Goal: Task Accomplishment & Management: Complete application form

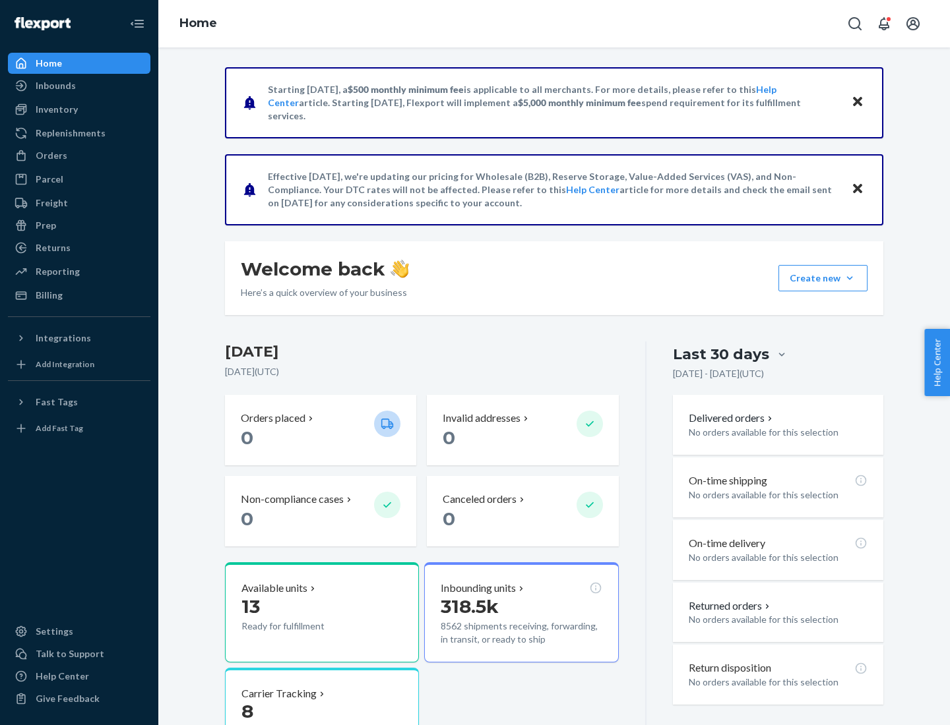
click at [849, 278] on button "Create new Create new inbound Create new order Create new product" at bounding box center [822, 278] width 89 height 26
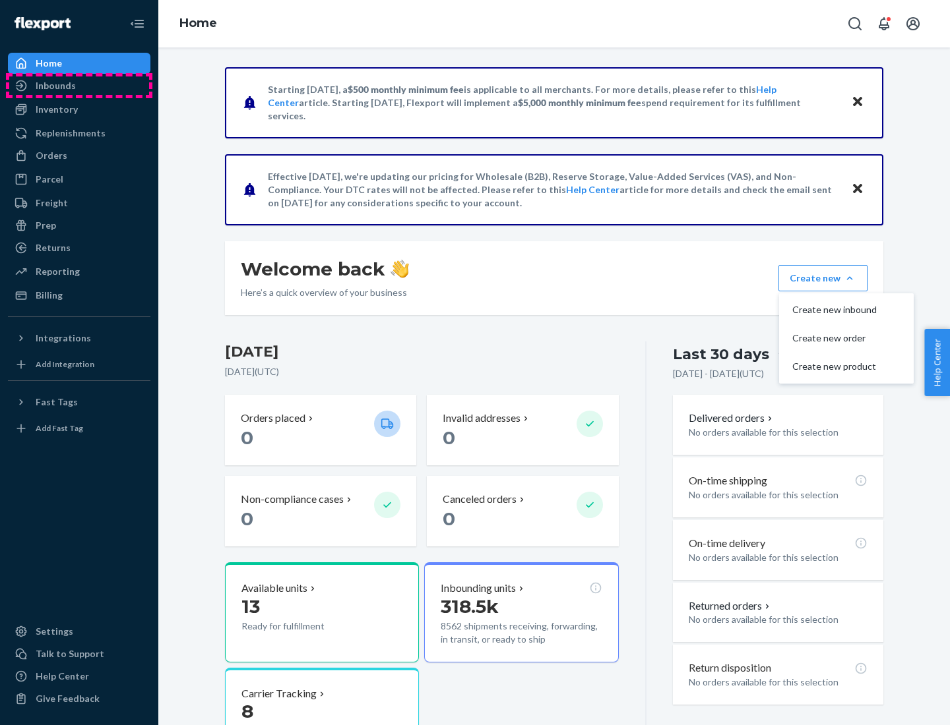
click at [79, 86] on div "Inbounds" at bounding box center [79, 86] width 140 height 18
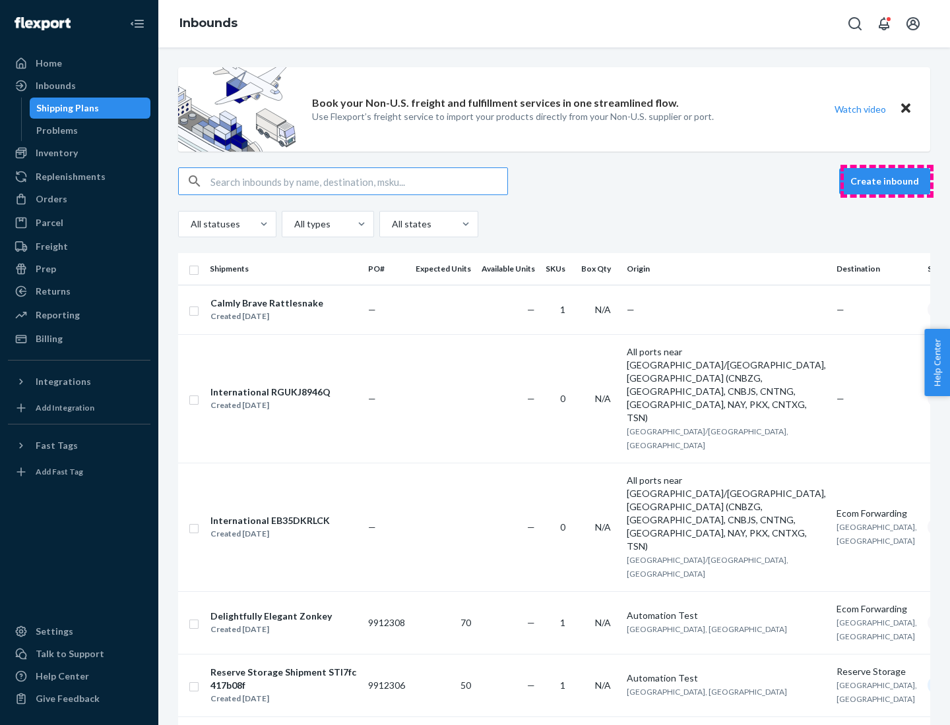
click at [886, 181] on button "Create inbound" at bounding box center [884, 181] width 91 height 26
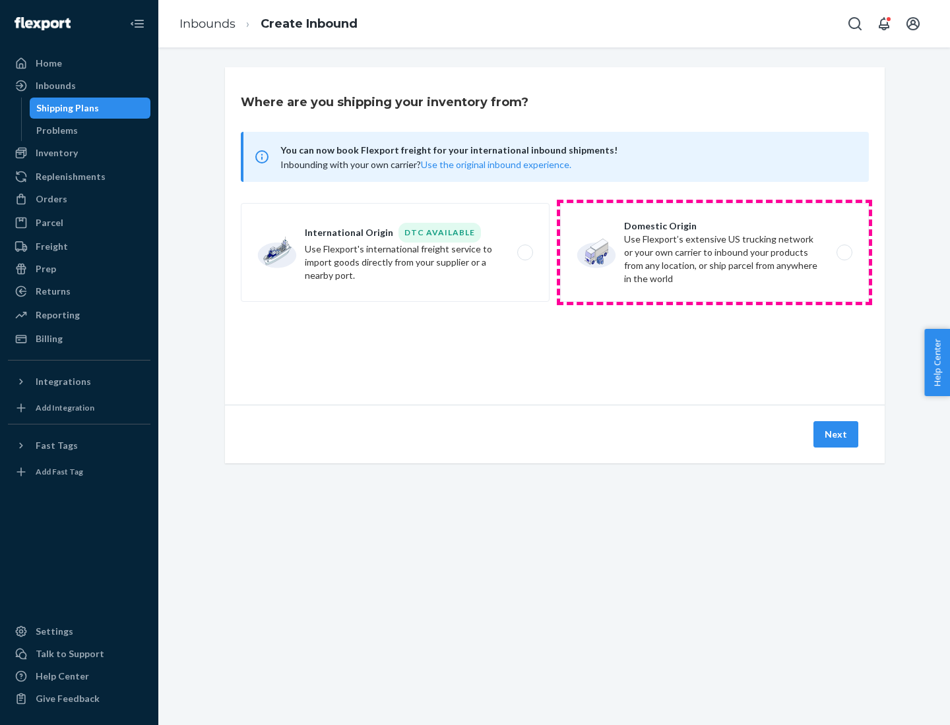
click at [714, 253] on label "Domestic Origin Use Flexport’s extensive US trucking network or your own carrie…" at bounding box center [714, 252] width 309 height 99
click at [844, 253] on input "Domestic Origin Use Flexport’s extensive US trucking network or your own carrie…" at bounding box center [848, 253] width 9 height 9
radio input "true"
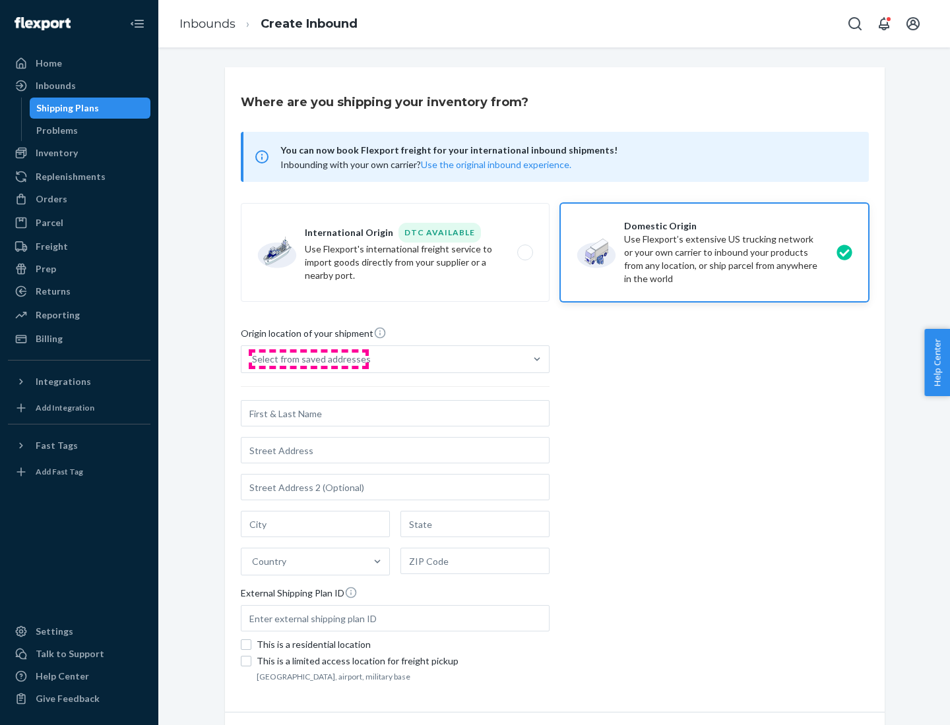
click at [308, 359] on div "Select from saved addresses" at bounding box center [311, 359] width 119 height 13
click at [253, 359] on input "Select from saved addresses" at bounding box center [252, 359] width 1 height 13
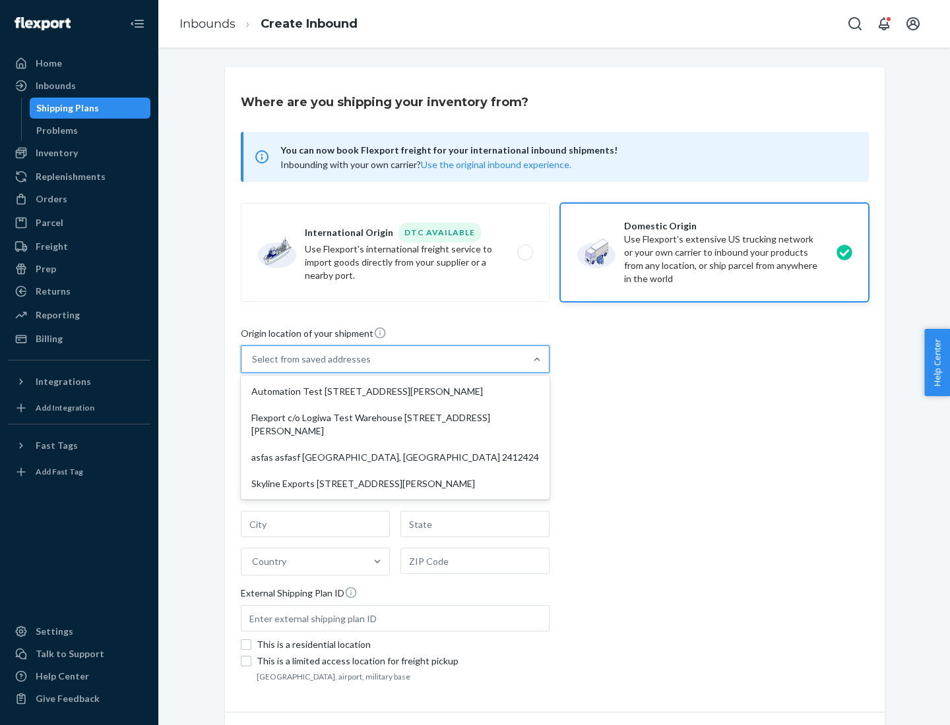
scroll to position [5, 0]
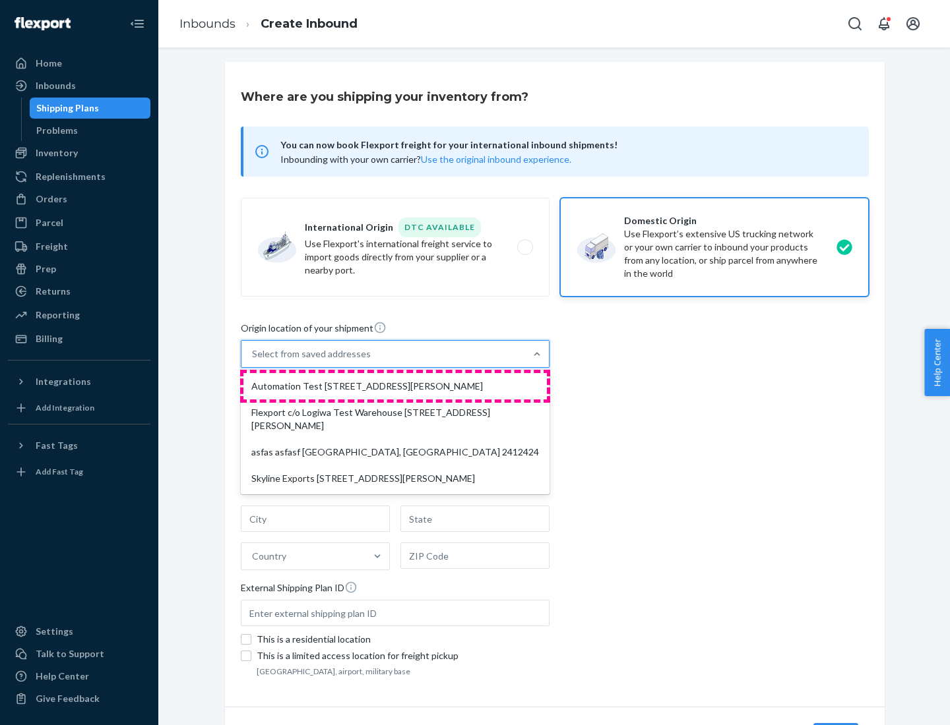
click at [395, 386] on div "Automation Test [STREET_ADDRESS][PERSON_NAME]" at bounding box center [394, 386] width 303 height 26
click at [253, 361] on input "option Automation Test [STREET_ADDRESS][PERSON_NAME] focused, 1 of 4. 4 results…" at bounding box center [252, 354] width 1 height 13
type input "Automation Test"
type input "9th Floor"
type input "[GEOGRAPHIC_DATA]"
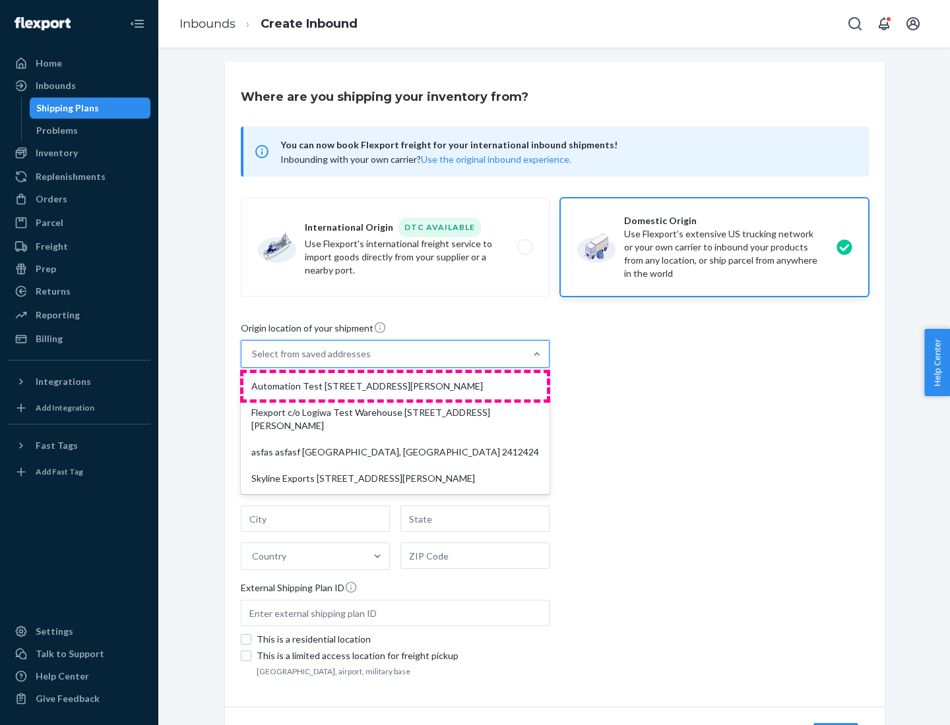
type input "CA"
type input "94104"
type input "[STREET_ADDRESS][PERSON_NAME]"
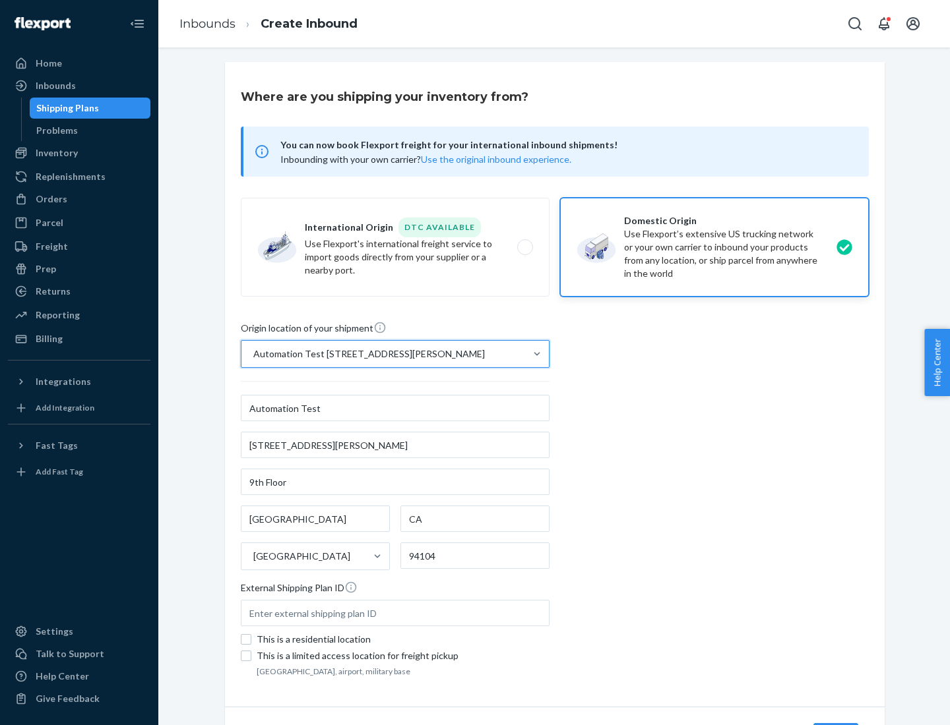
scroll to position [77, 0]
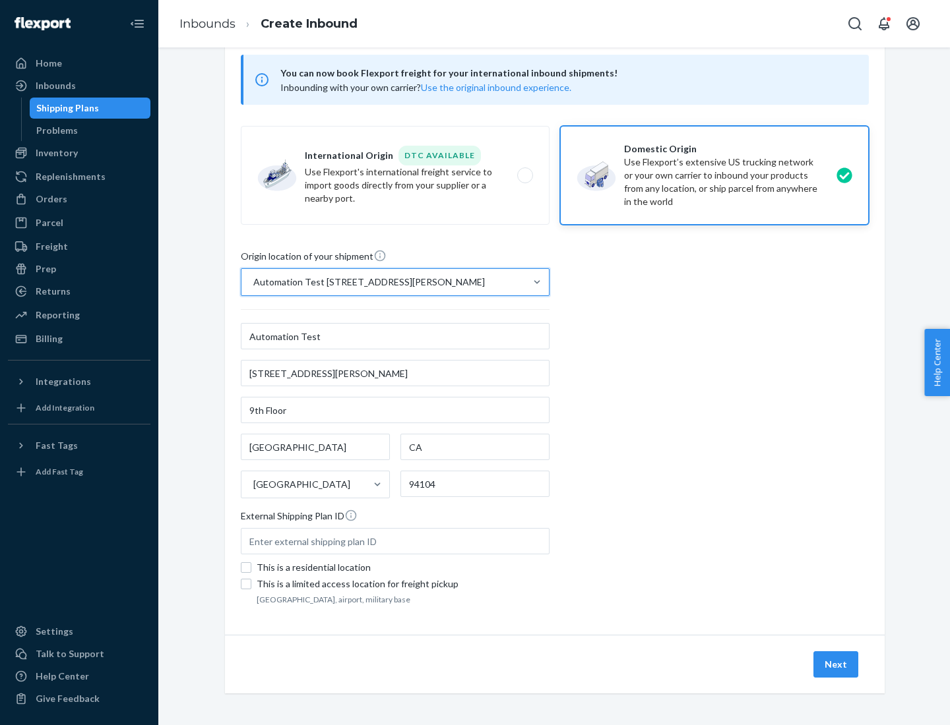
click at [836, 665] on button "Next" at bounding box center [835, 665] width 45 height 26
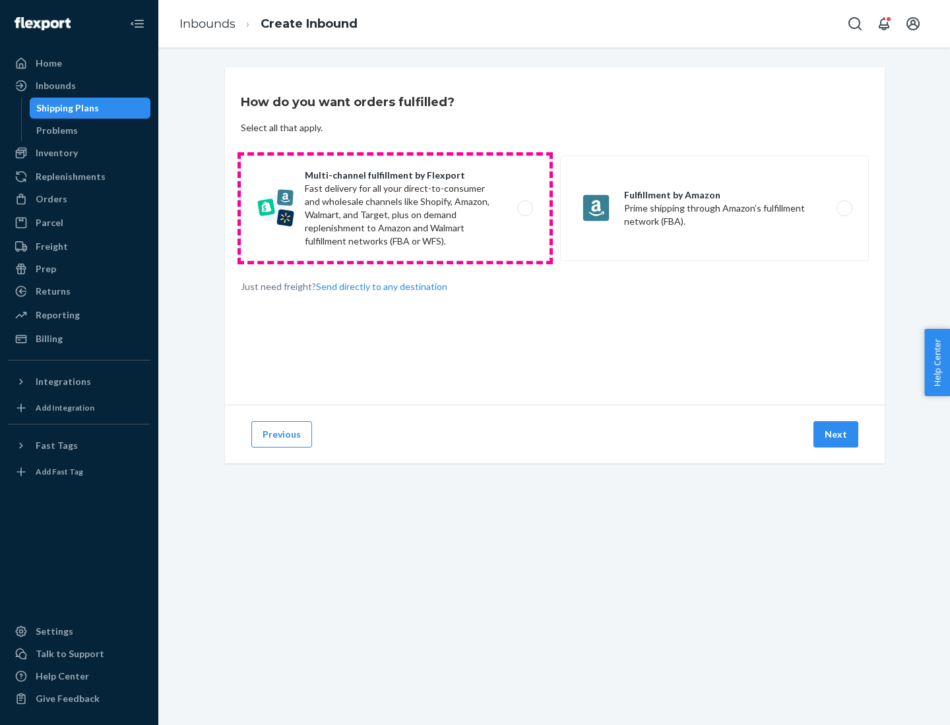
click at [395, 208] on label "Multi-channel fulfillment by Flexport Fast delivery for all your direct-to-cons…" at bounding box center [395, 209] width 309 height 106
click at [524, 208] on input "Multi-channel fulfillment by Flexport Fast delivery for all your direct-to-cons…" at bounding box center [528, 208] width 9 height 9
radio input "true"
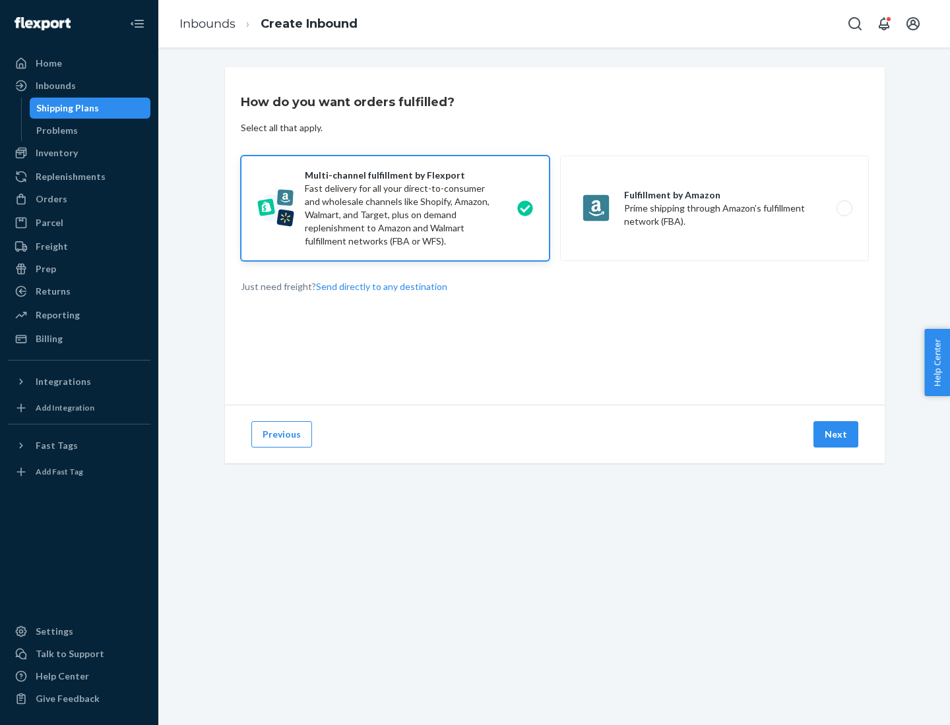
click at [836, 435] on button "Next" at bounding box center [835, 434] width 45 height 26
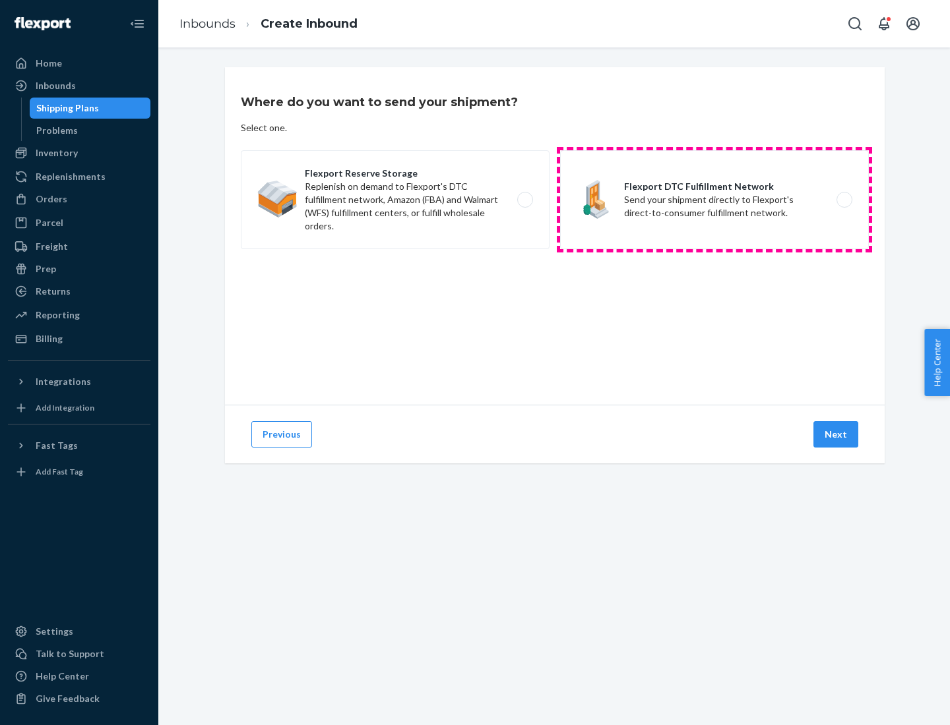
click at [714, 200] on label "Flexport DTC Fulfillment Network Send your shipment directly to Flexport's dire…" at bounding box center [714, 199] width 309 height 99
click at [844, 200] on input "Flexport DTC Fulfillment Network Send your shipment directly to Flexport's dire…" at bounding box center [848, 200] width 9 height 9
radio input "true"
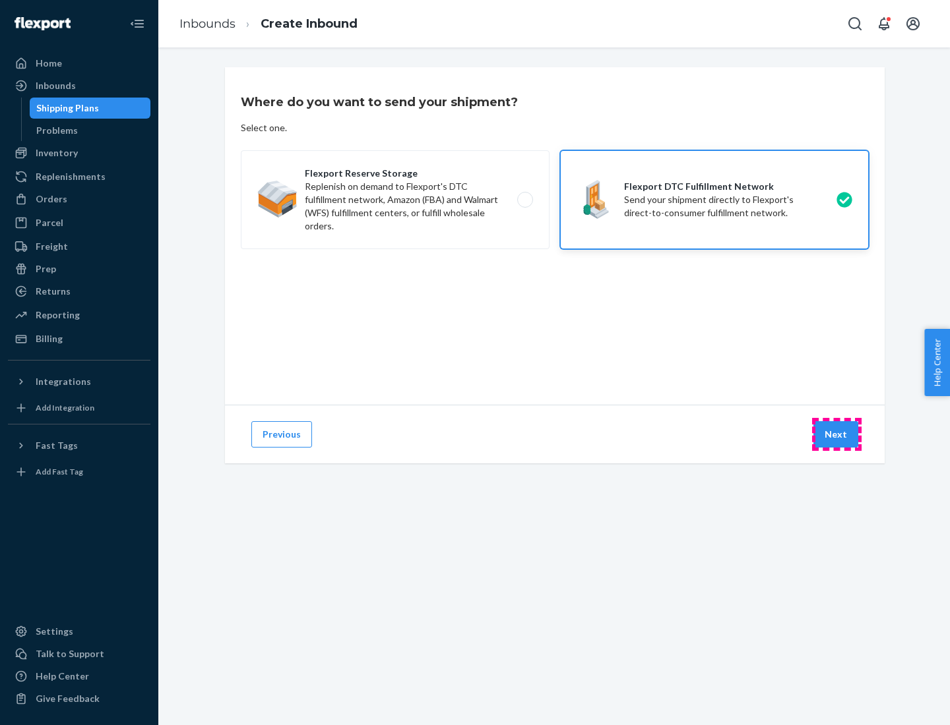
click at [836, 435] on button "Next" at bounding box center [835, 434] width 45 height 26
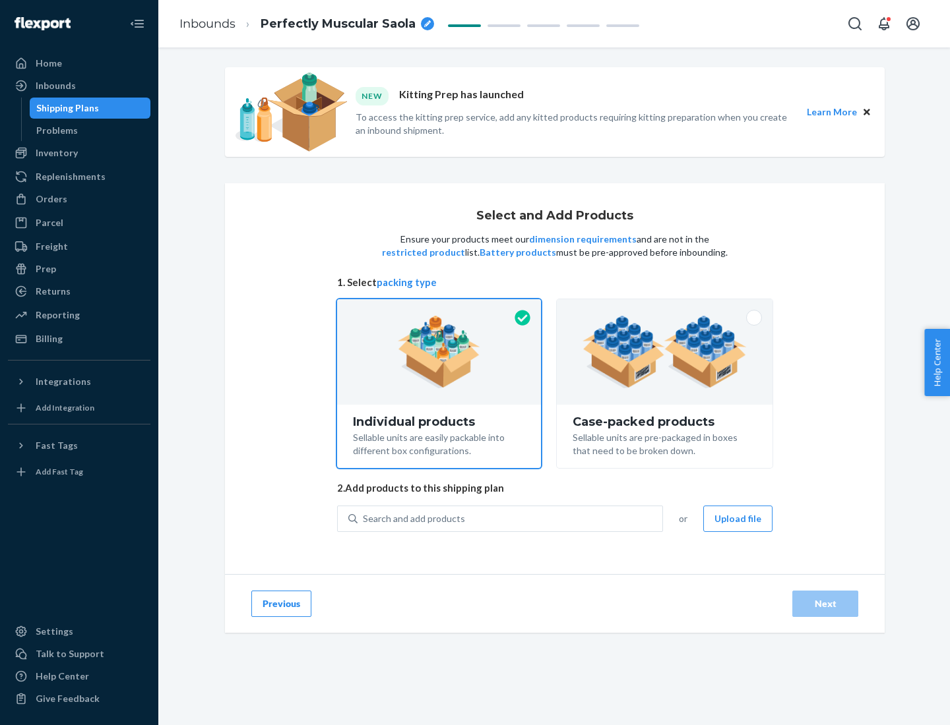
click at [665, 352] on img at bounding box center [664, 352] width 164 height 73
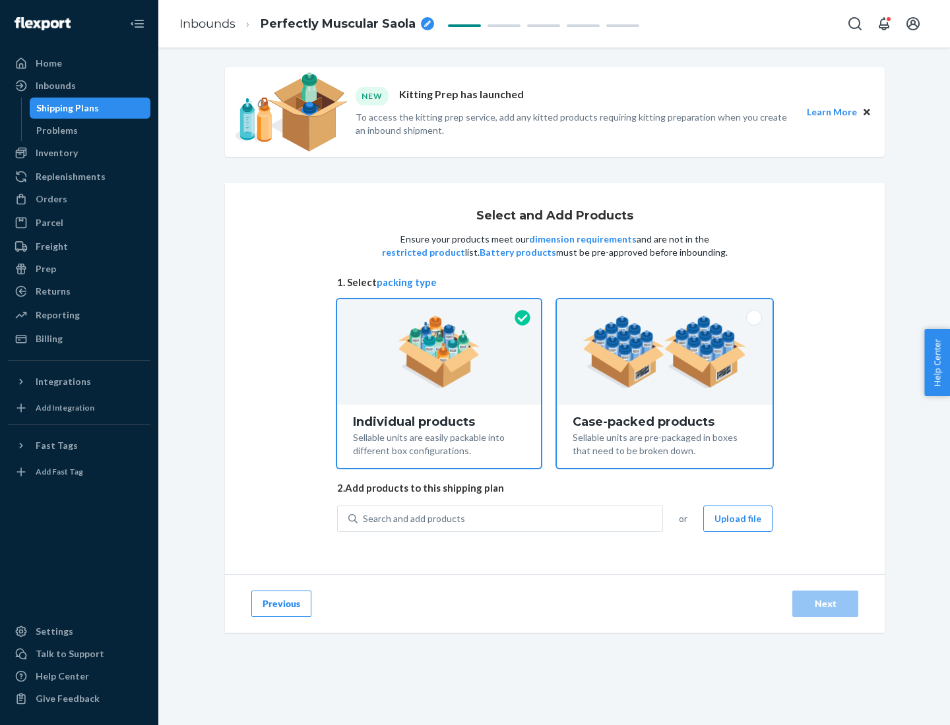
click at [665, 308] on input "Case-packed products Sellable units are pre-packaged in boxes that need to be b…" at bounding box center [664, 303] width 9 height 9
radio input "true"
radio input "false"
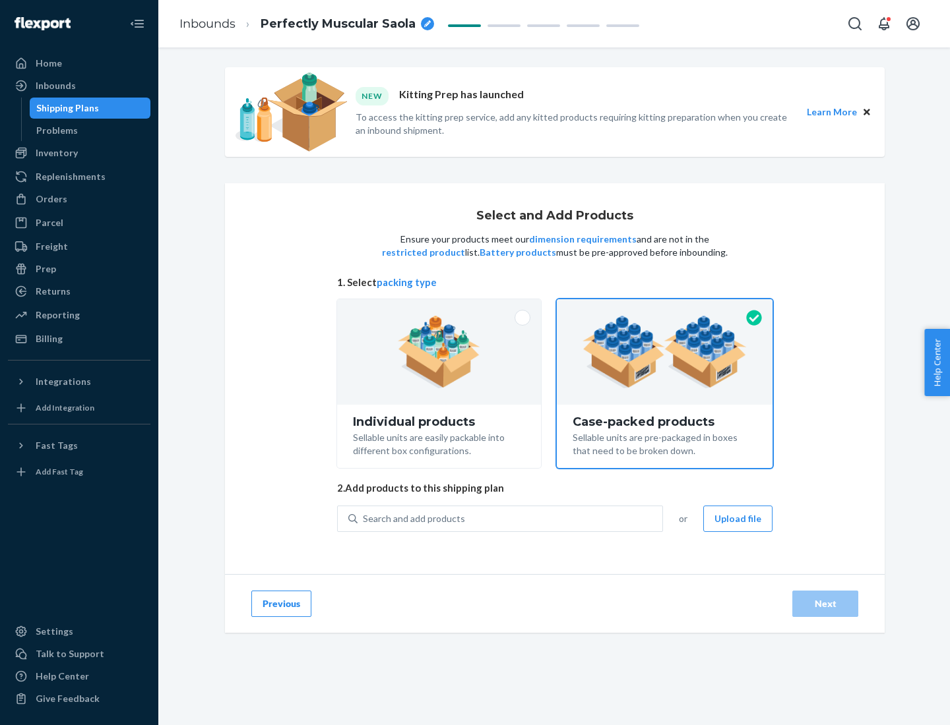
click at [510, 518] on div "Search and add products" at bounding box center [509, 519] width 305 height 24
click at [364, 518] on input "Search and add products" at bounding box center [363, 518] width 1 height 13
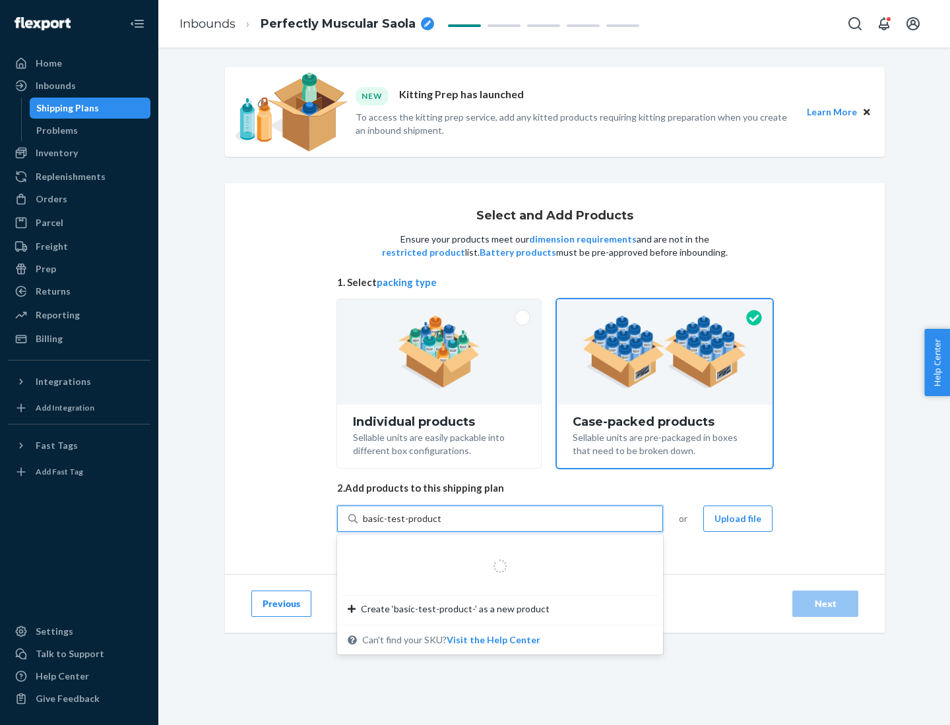
type input "basic-test-product-1"
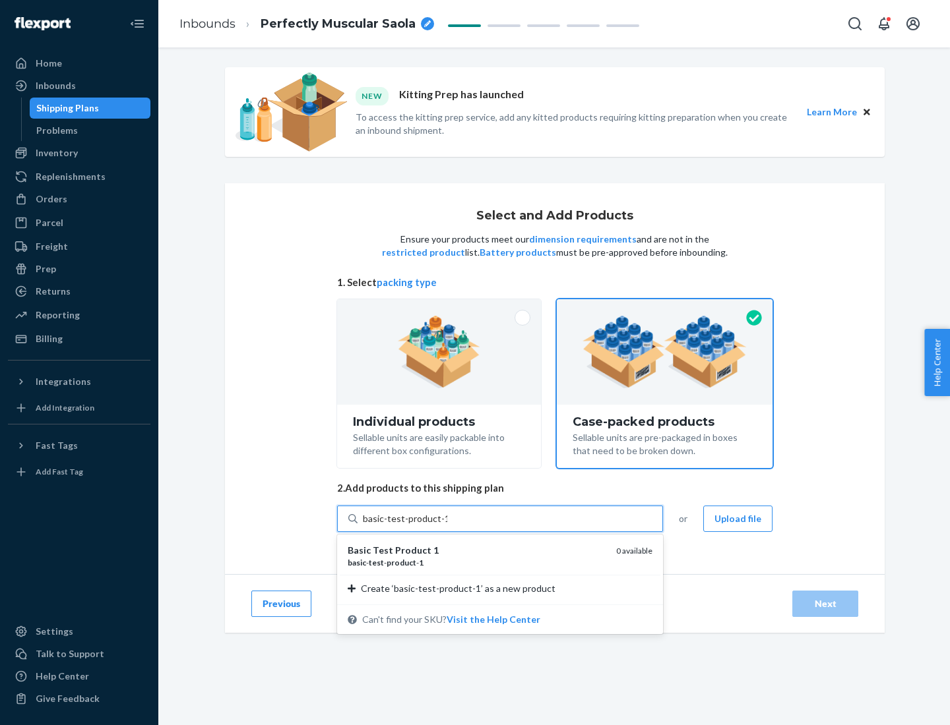
click at [477, 563] on div "basic - test - product - 1" at bounding box center [477, 562] width 258 height 11
click at [447, 526] on input "basic-test-product-1" at bounding box center [405, 518] width 84 height 13
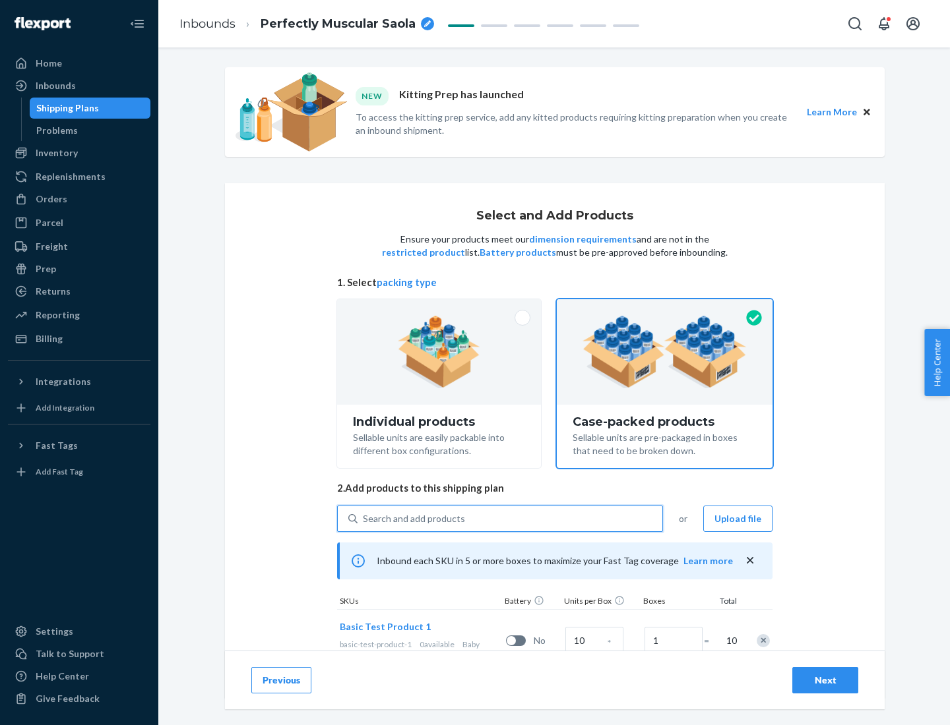
scroll to position [47, 0]
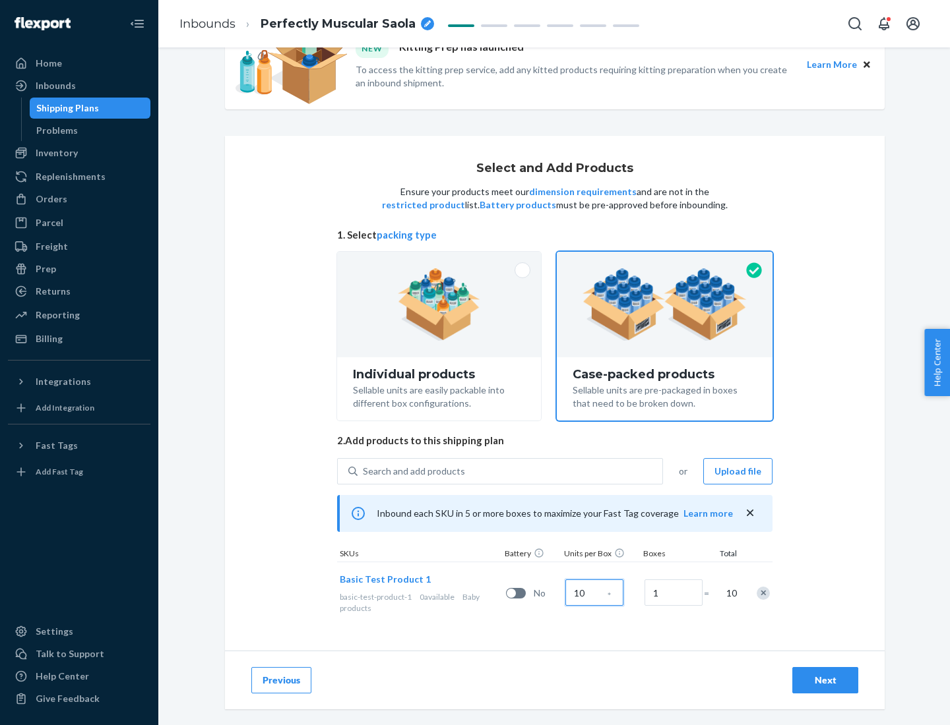
type input "10"
type input "7"
click at [825, 681] on div "Next" at bounding box center [825, 680] width 44 height 13
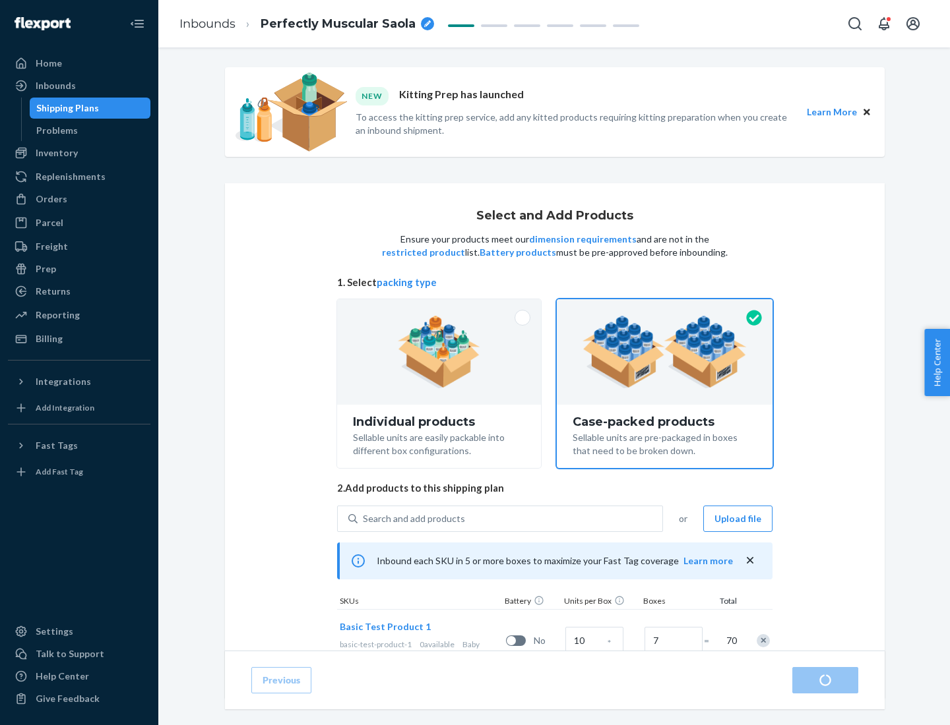
radio input "true"
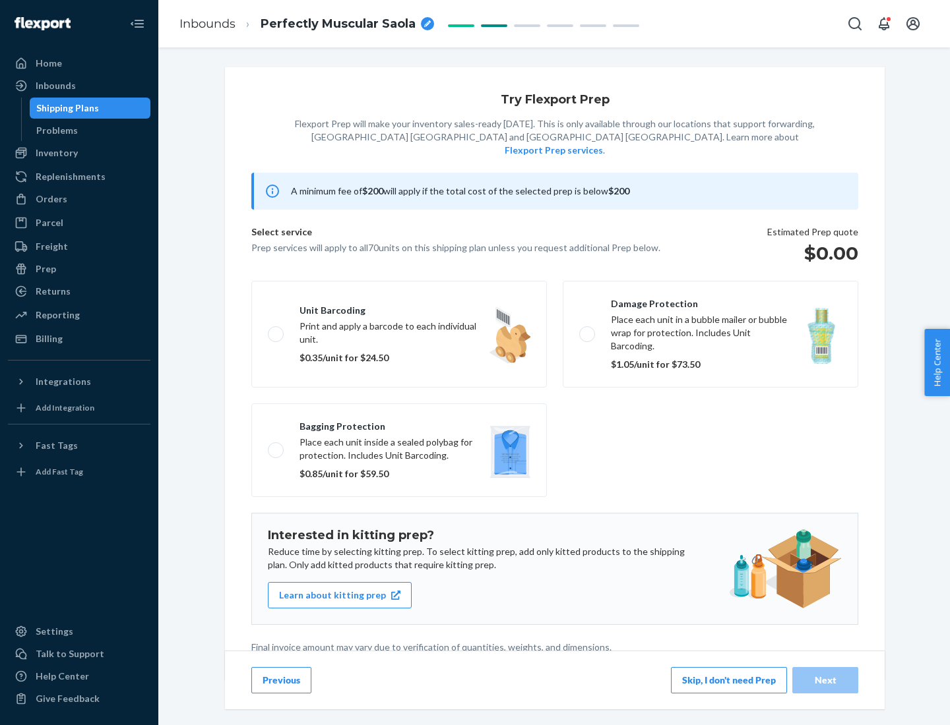
scroll to position [3, 0]
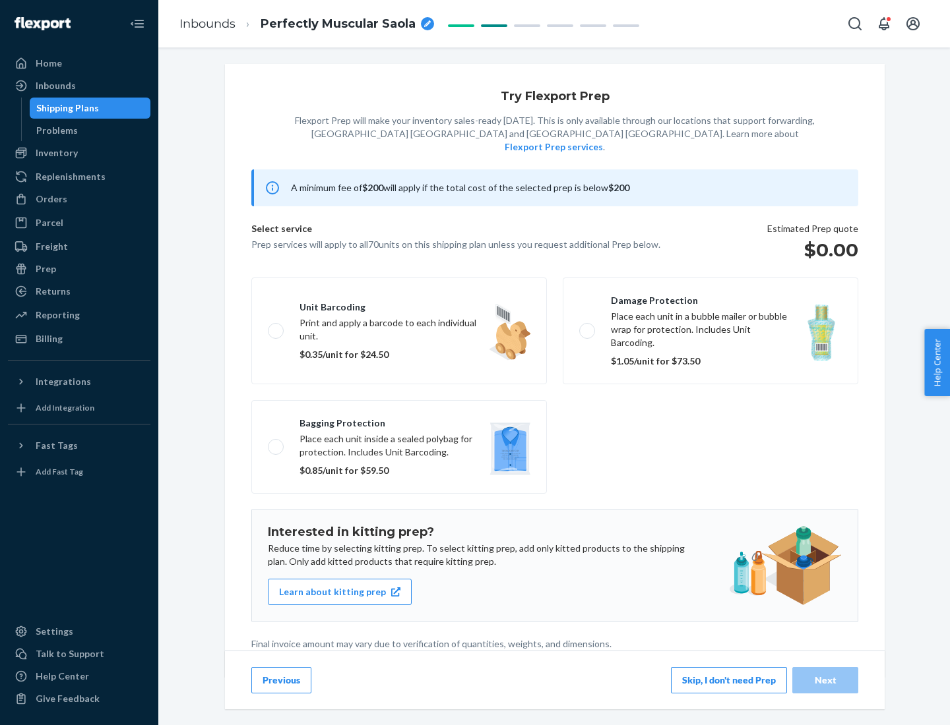
click at [399, 420] on label "Bagging protection Place each unit inside a sealed polybag for protection. Incl…" at bounding box center [398, 447] width 295 height 94
click at [276, 443] on input "Bagging protection Place each unit inside a sealed polybag for protection. Incl…" at bounding box center [272, 447] width 9 height 9
checkbox input "true"
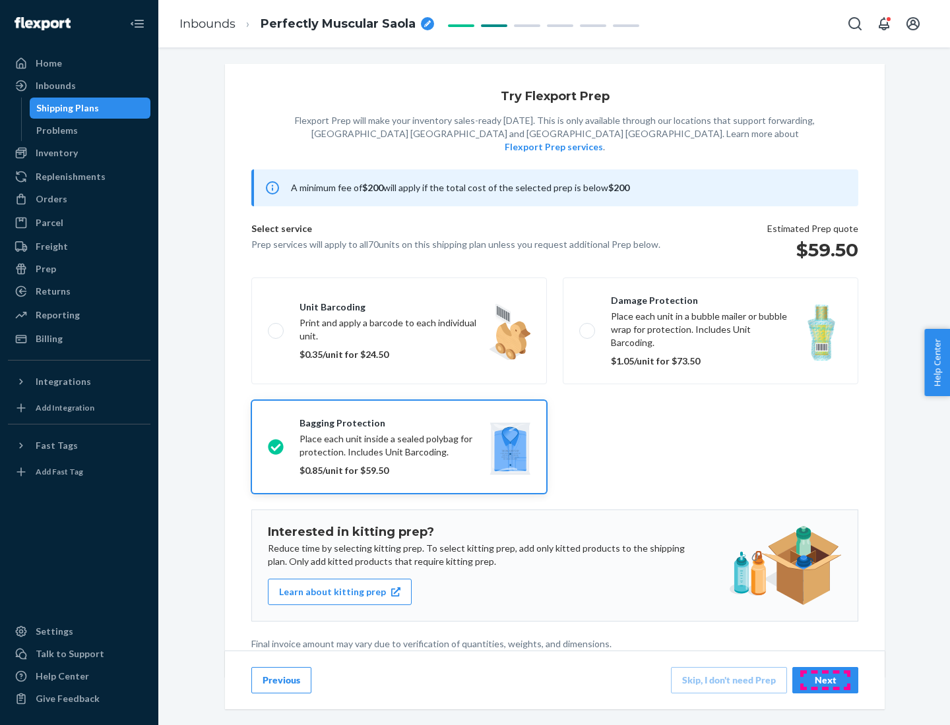
click at [825, 680] on div "Next" at bounding box center [825, 680] width 44 height 13
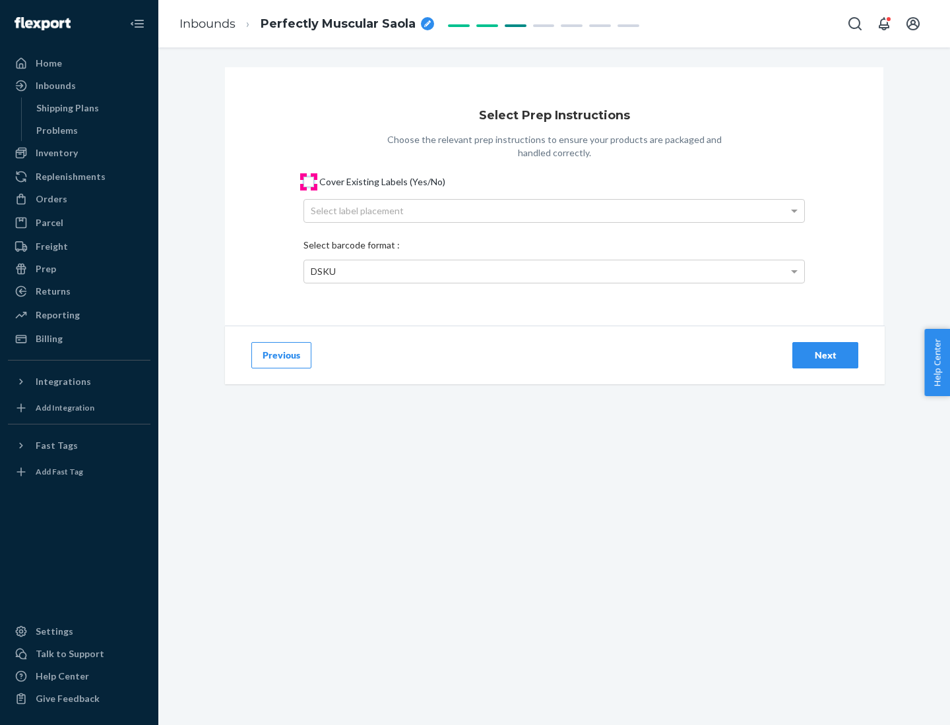
click at [309, 181] on input "Cover Existing Labels (Yes/No)" at bounding box center [308, 182] width 11 height 11
checkbox input "true"
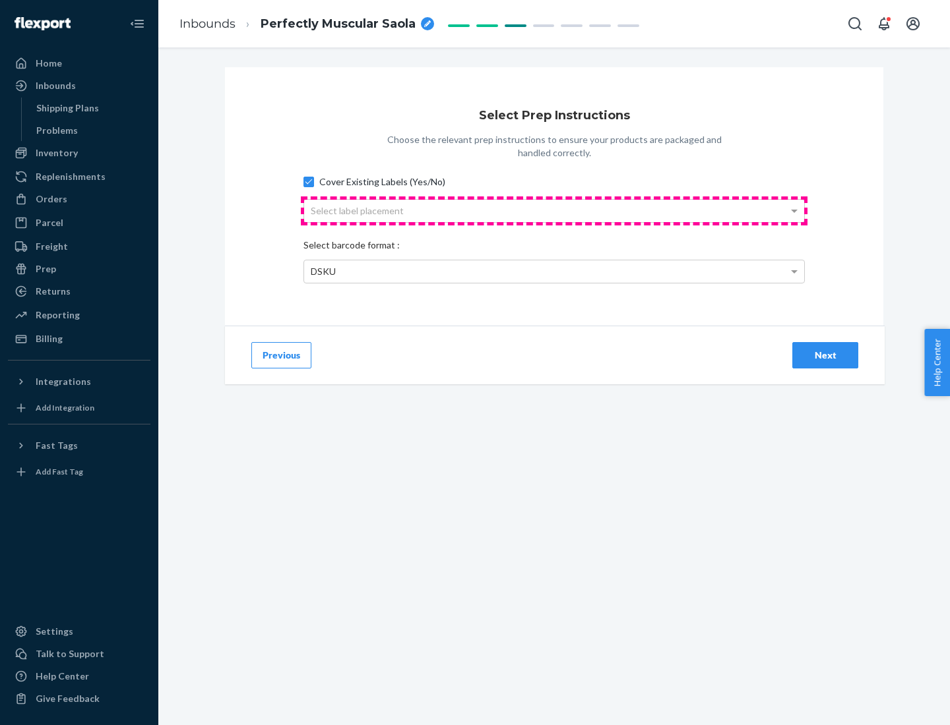
click at [554, 210] on div "Select label placement" at bounding box center [554, 211] width 500 height 22
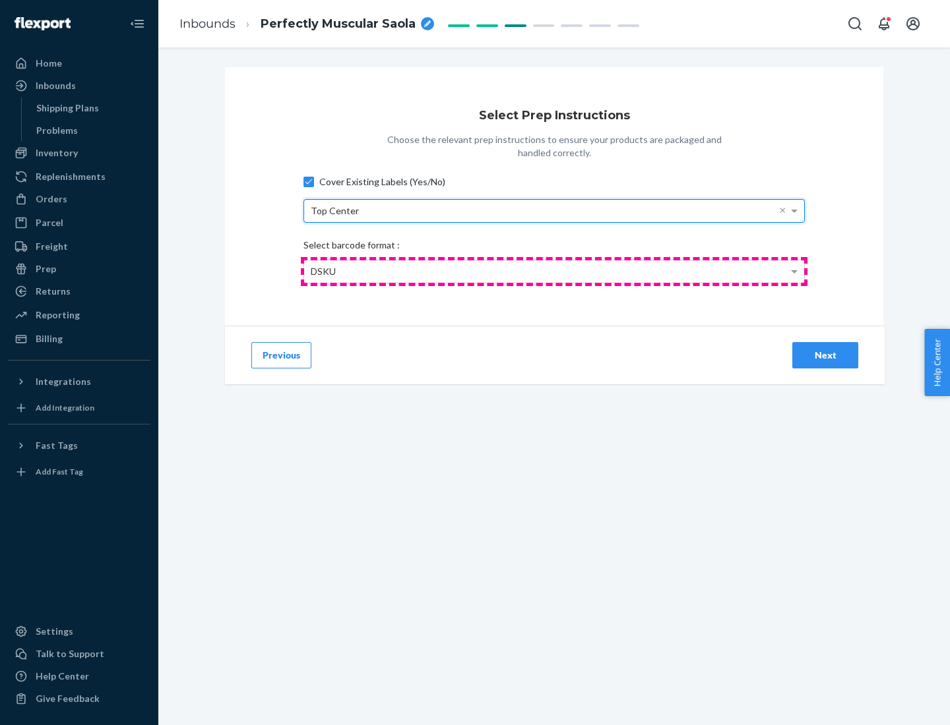
click at [554, 271] on div "DSKU" at bounding box center [554, 272] width 500 height 22
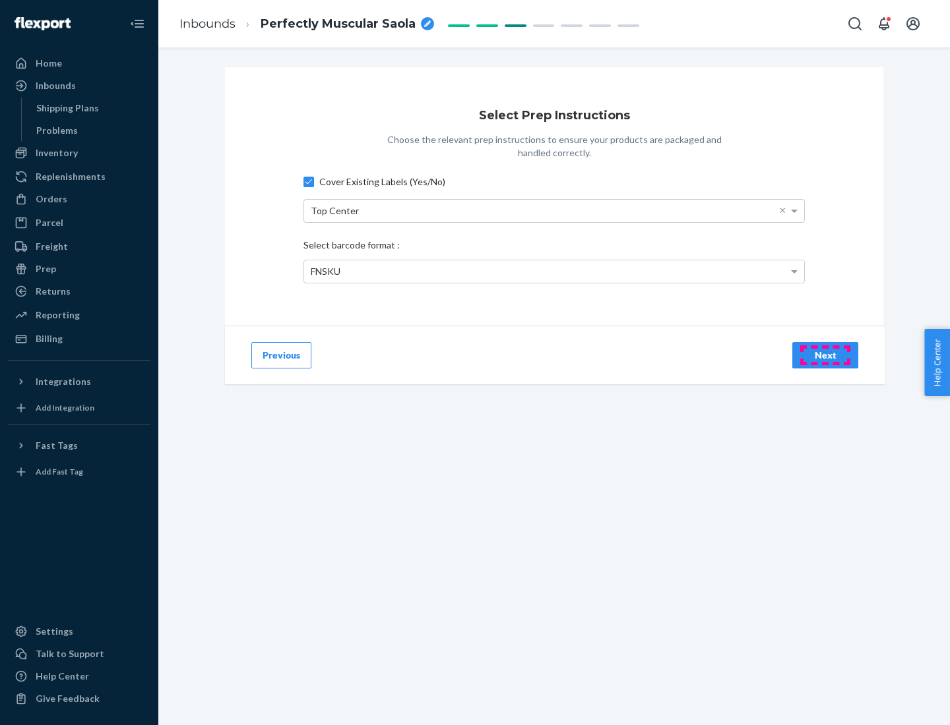
click at [825, 355] on div "Next" at bounding box center [825, 355] width 44 height 13
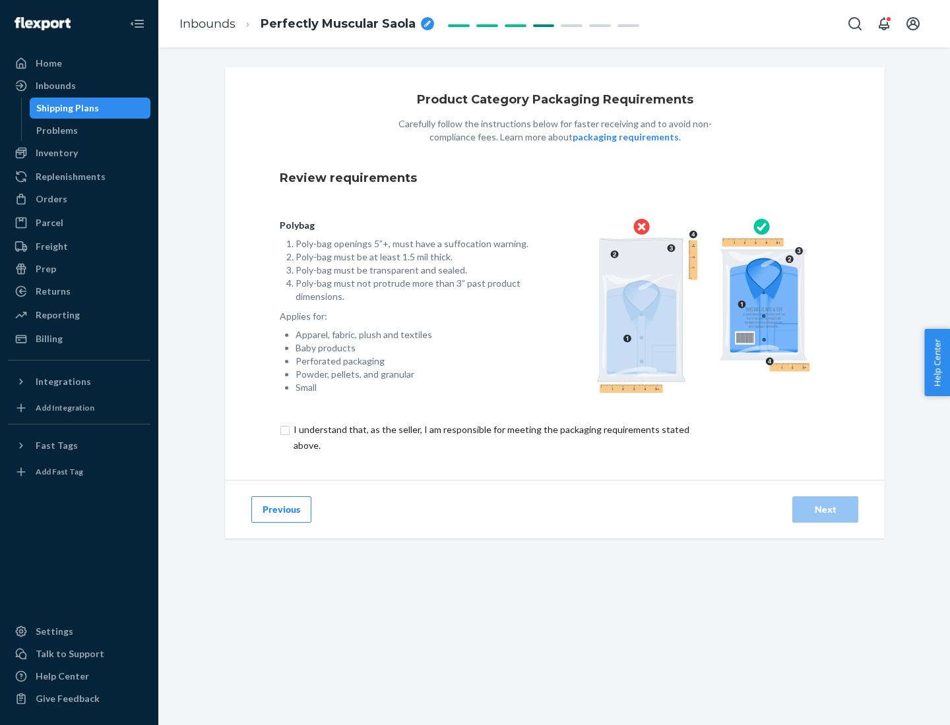
click at [490, 437] on input "checkbox" at bounding box center [499, 438] width 439 height 32
checkbox input "true"
click at [825, 509] on div "Next" at bounding box center [825, 509] width 44 height 13
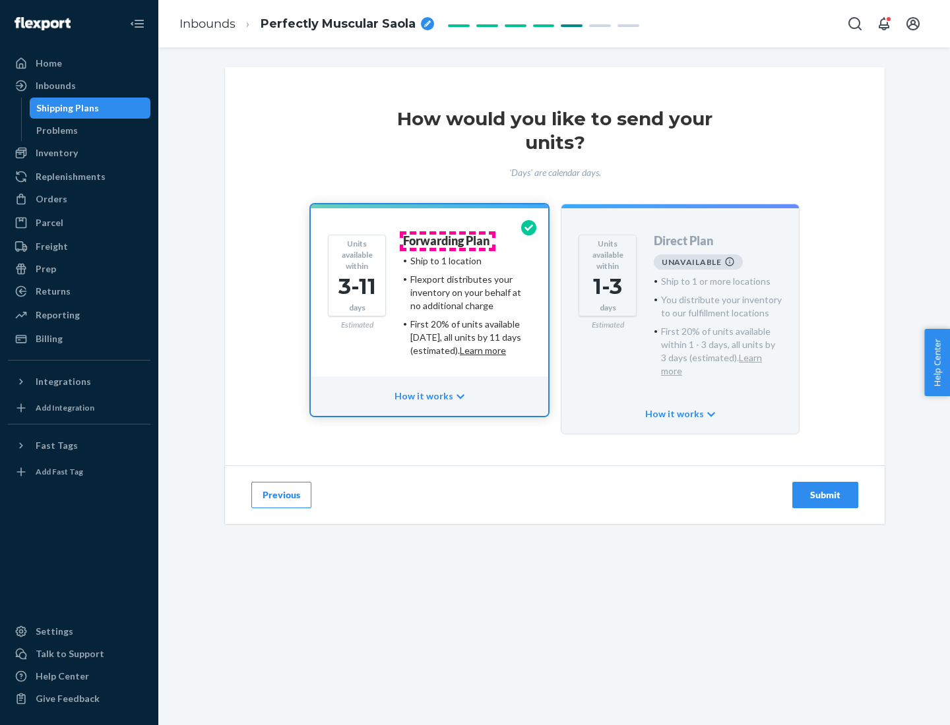
click at [447, 241] on h4 "Forwarding Plan" at bounding box center [446, 241] width 86 height 13
click at [825, 489] on div "Submit" at bounding box center [825, 495] width 44 height 13
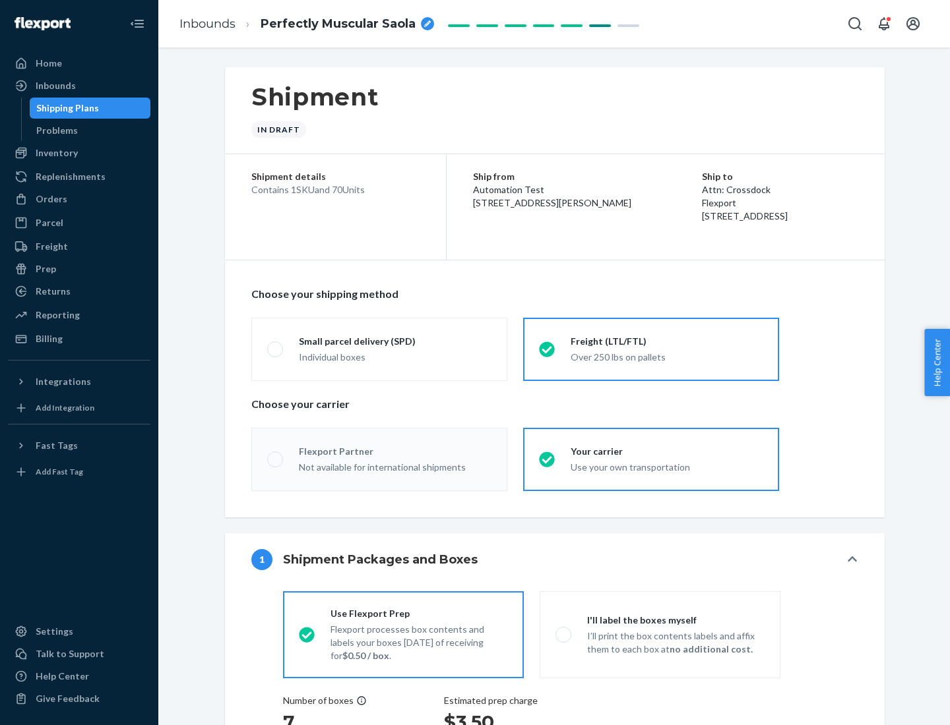
radio input "true"
radio input "false"
radio input "true"
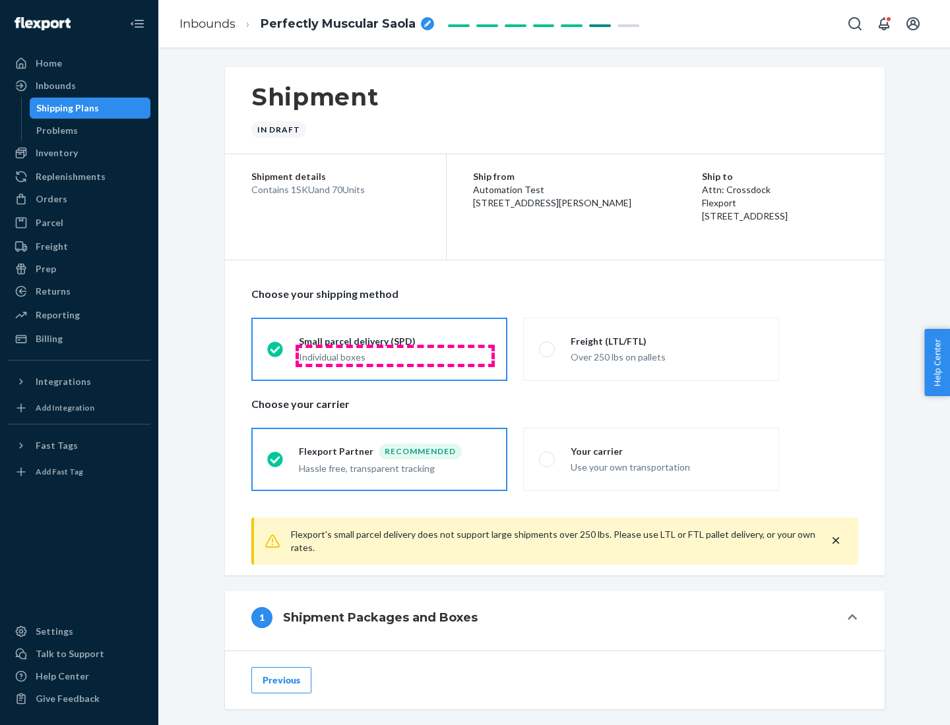
click at [395, 355] on div "Individual boxes" at bounding box center [395, 357] width 193 height 13
click at [276, 354] on input "Small parcel delivery (SPD) Individual boxes" at bounding box center [271, 349] width 9 height 9
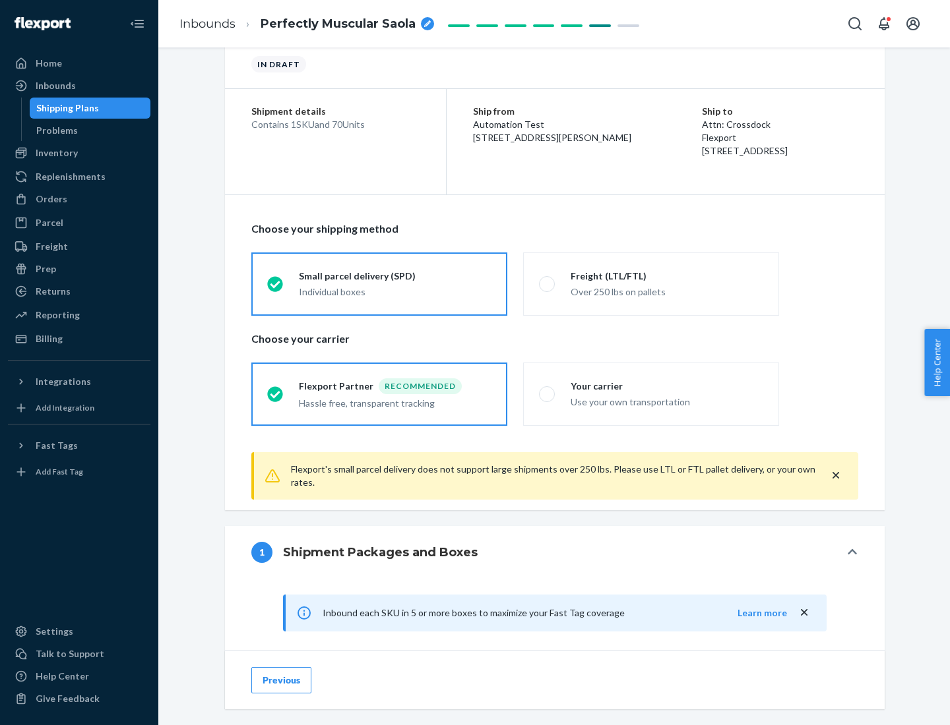
click at [667, 386] on div "Your carrier" at bounding box center [666, 386] width 193 height 13
click at [547, 390] on input "Your carrier Use your own transportation" at bounding box center [543, 394] width 9 height 9
radio input "true"
radio input "false"
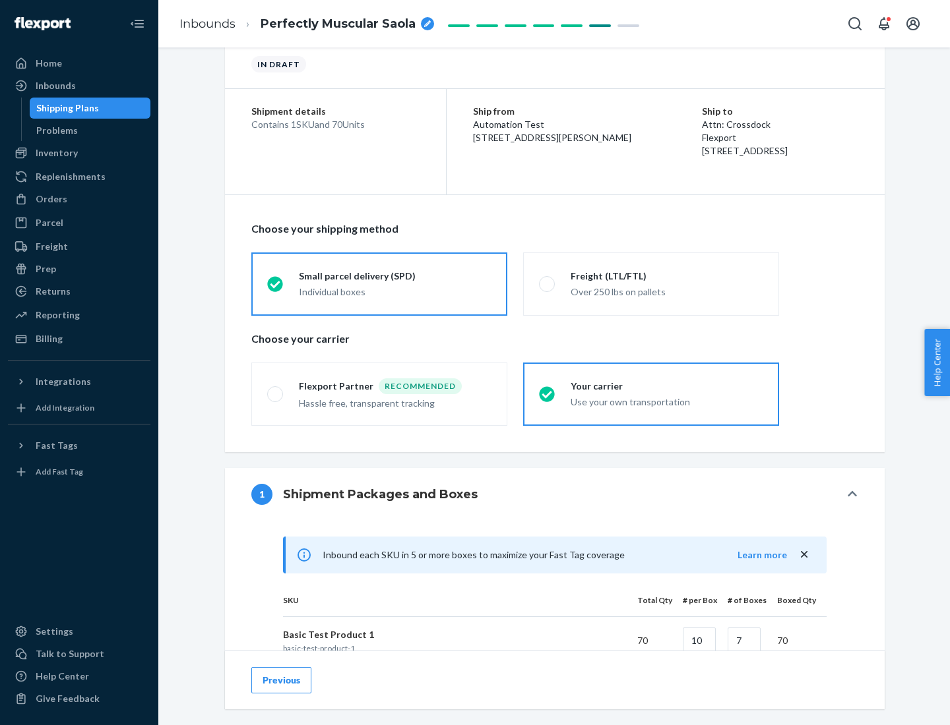
scroll to position [320, 0]
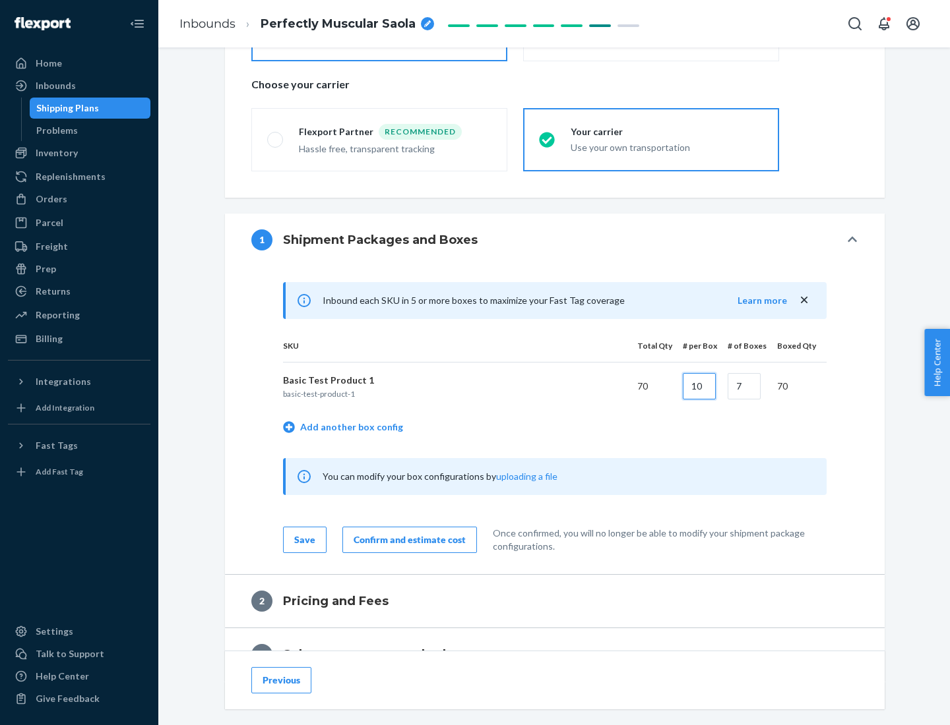
type input "10"
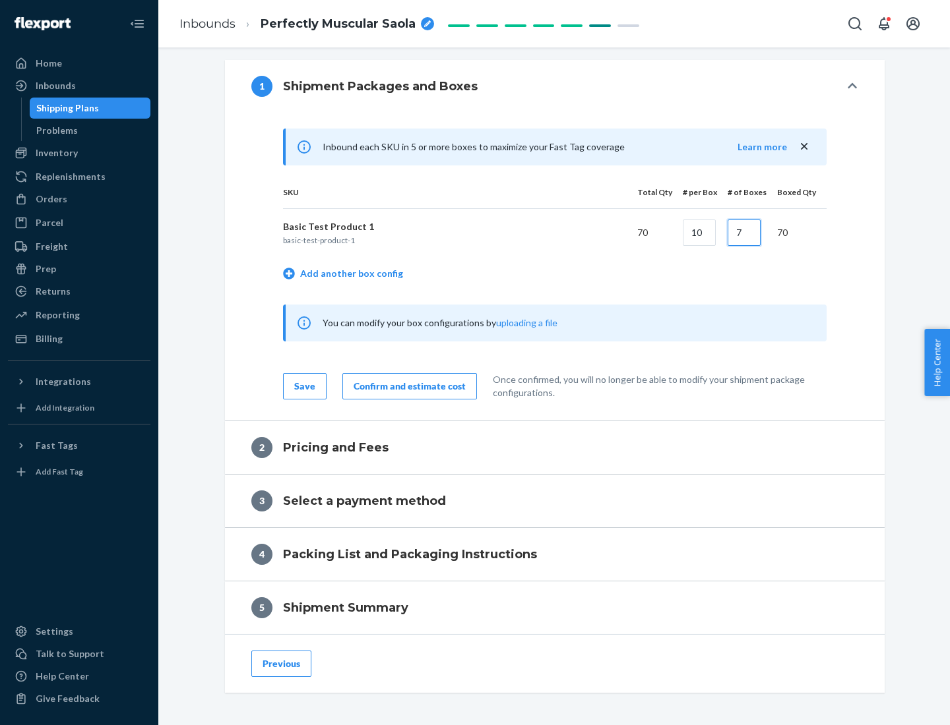
type input "7"
click at [407, 386] on div "Confirm and estimate cost" at bounding box center [410, 386] width 112 height 13
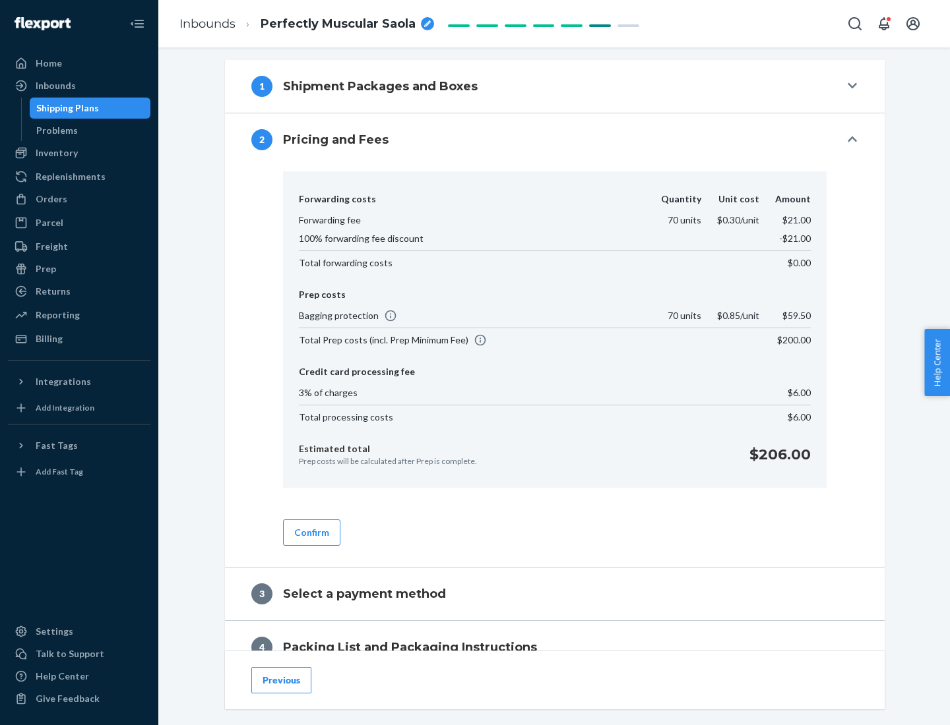
scroll to position [536, 0]
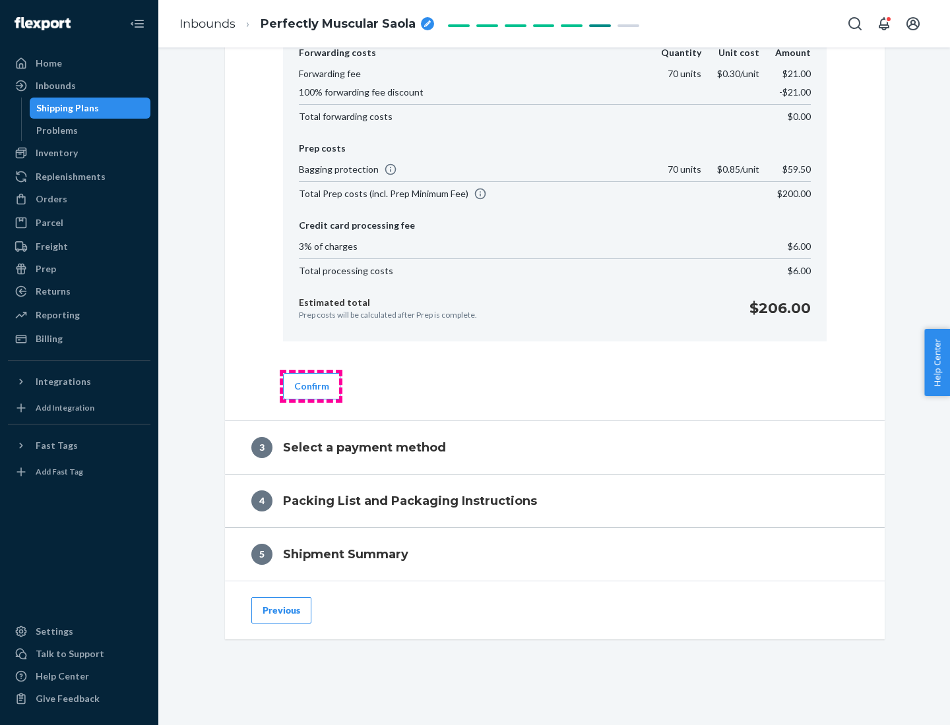
click at [311, 386] on button "Confirm" at bounding box center [311, 386] width 57 height 26
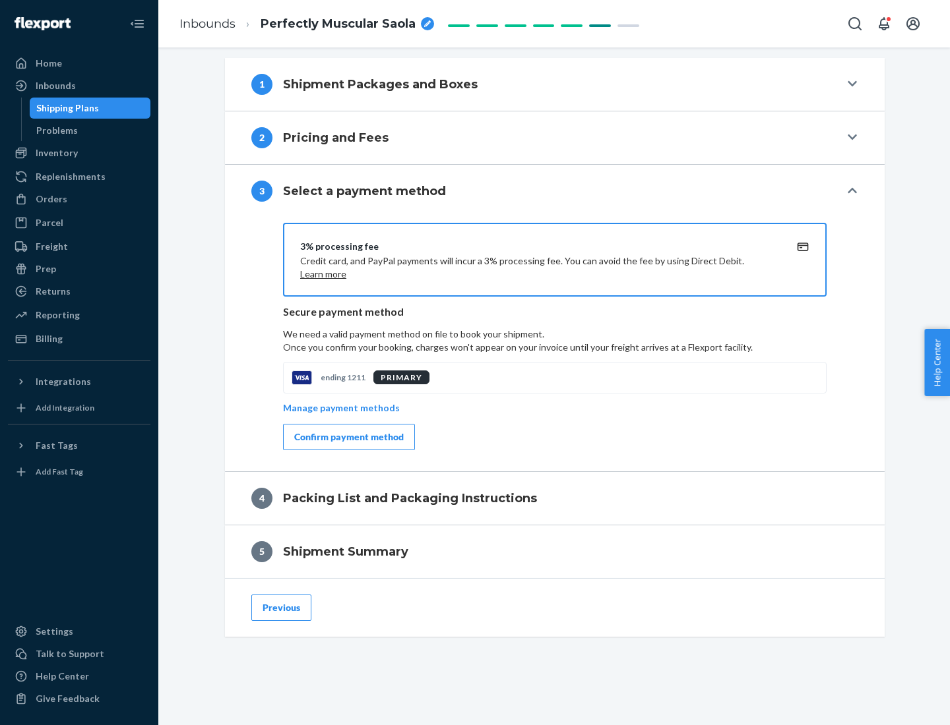
scroll to position [476, 0]
click at [348, 437] on div "Confirm payment method" at bounding box center [348, 437] width 109 height 13
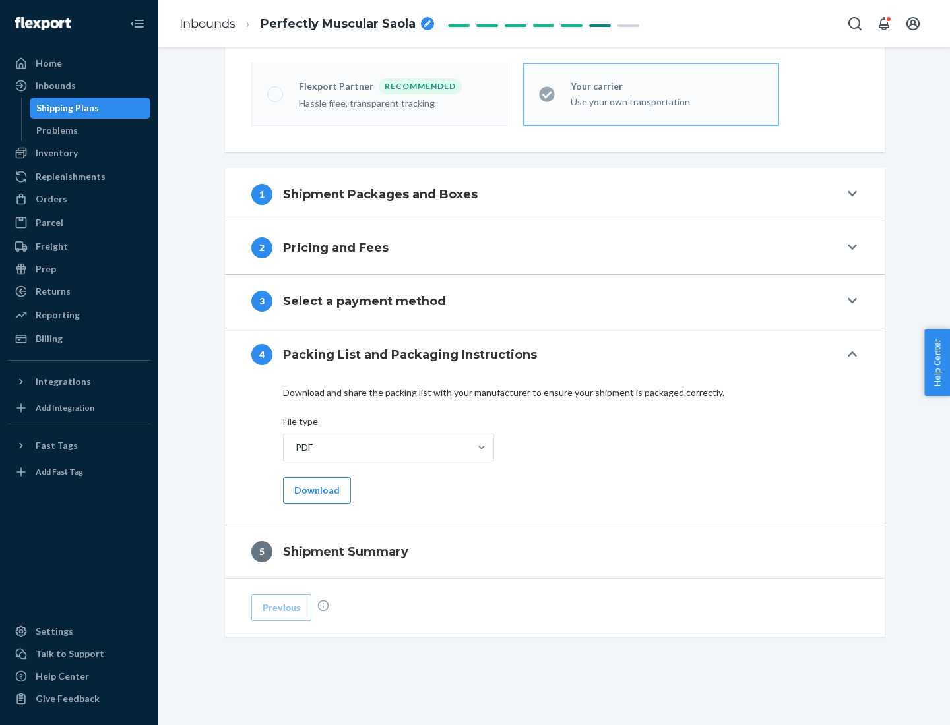
scroll to position [365, 0]
click at [315, 490] on button "Download" at bounding box center [317, 491] width 68 height 26
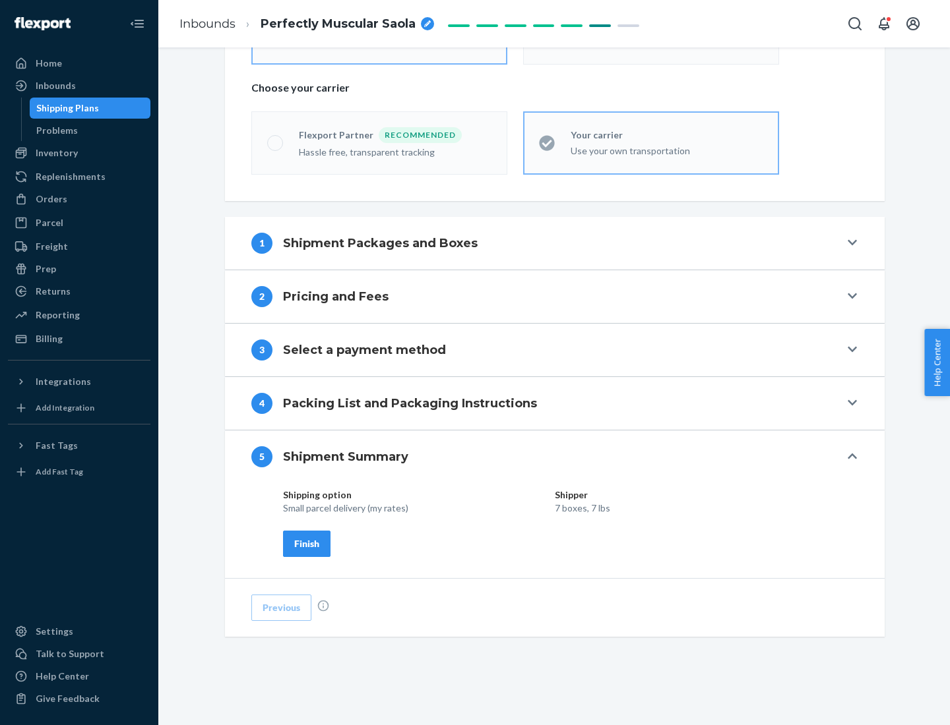
scroll to position [317, 0]
